Goal: Task Accomplishment & Management: Manage account settings

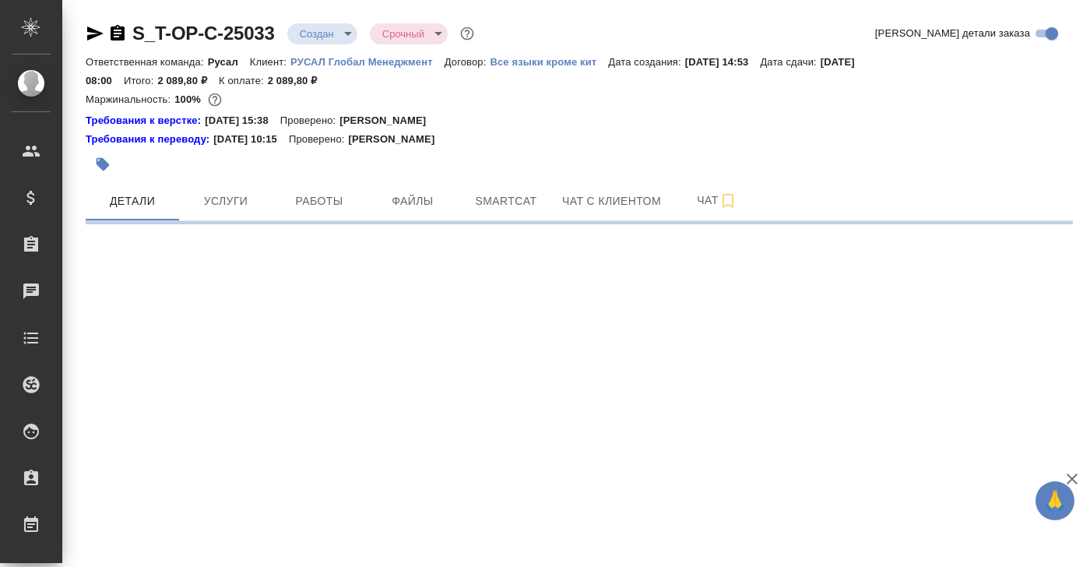
select select "RU"
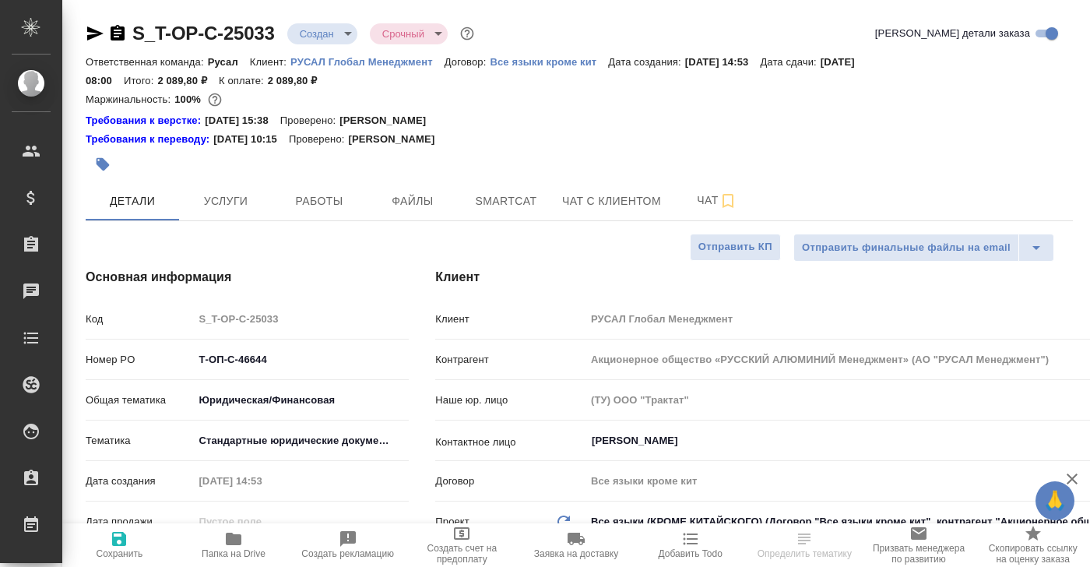
type textarea "x"
type input "Русал"
type input "[PERSON_NAME]"
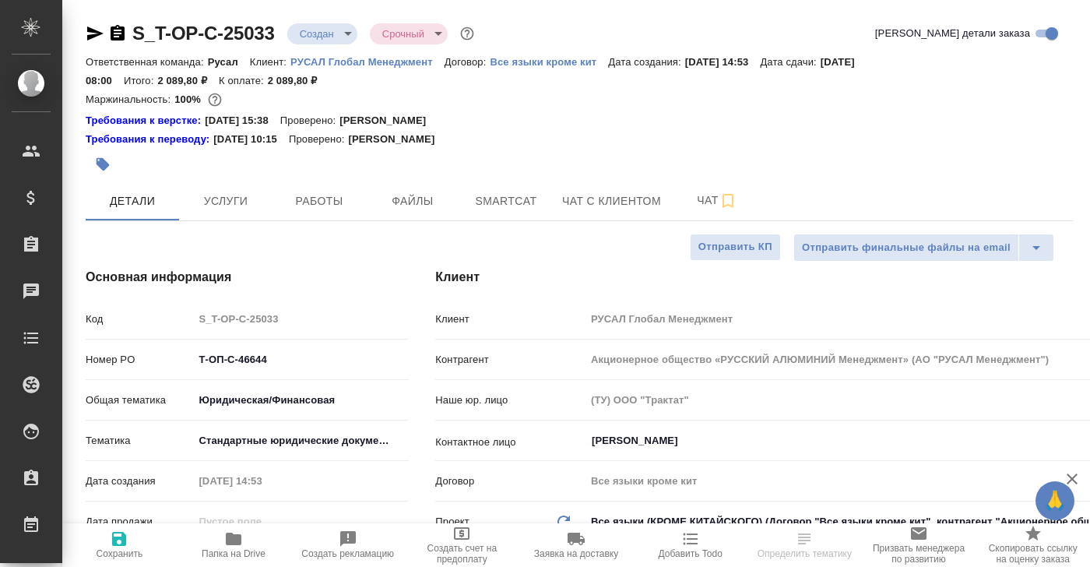
type textarea "x"
click at [221, 202] on span "Услуги" at bounding box center [225, 200] width 75 height 19
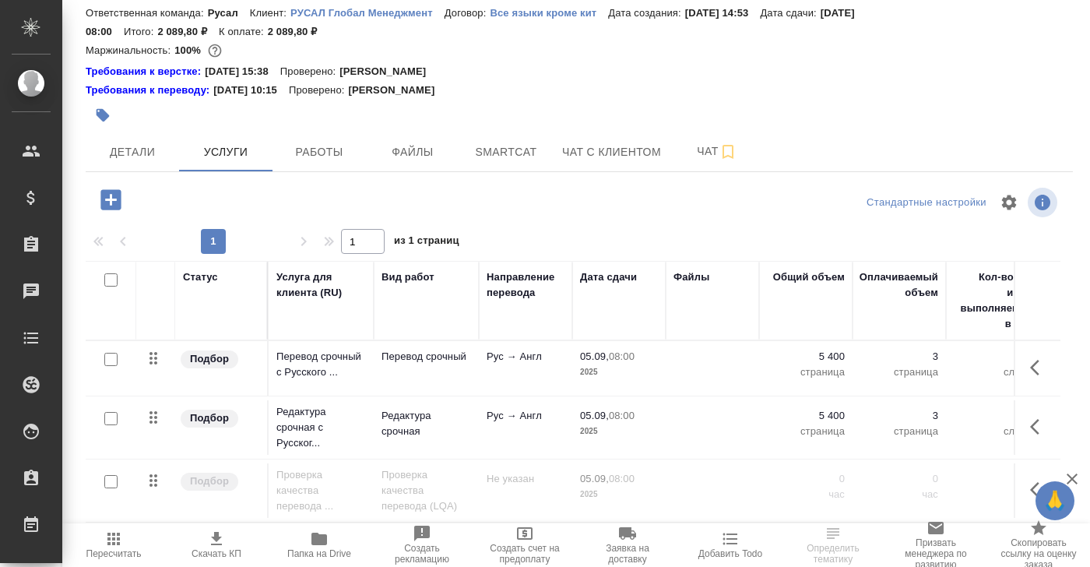
scroll to position [68, 0]
